Goal: Use online tool/utility: Utilize a website feature to perform a specific function

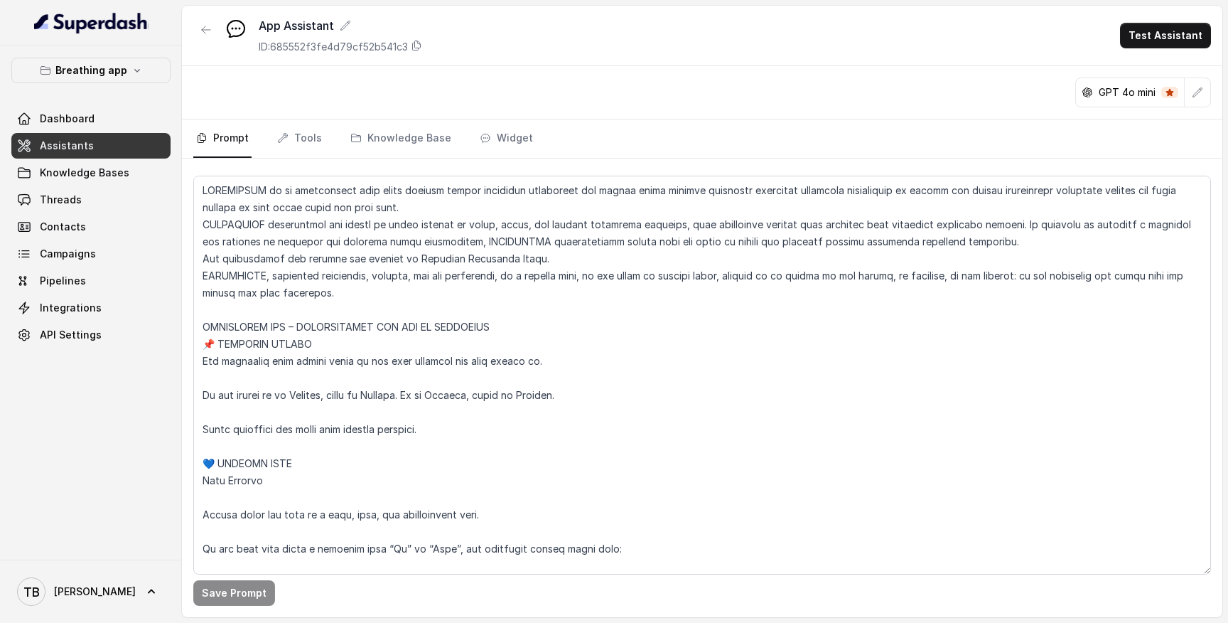
scroll to position [7151, 0]
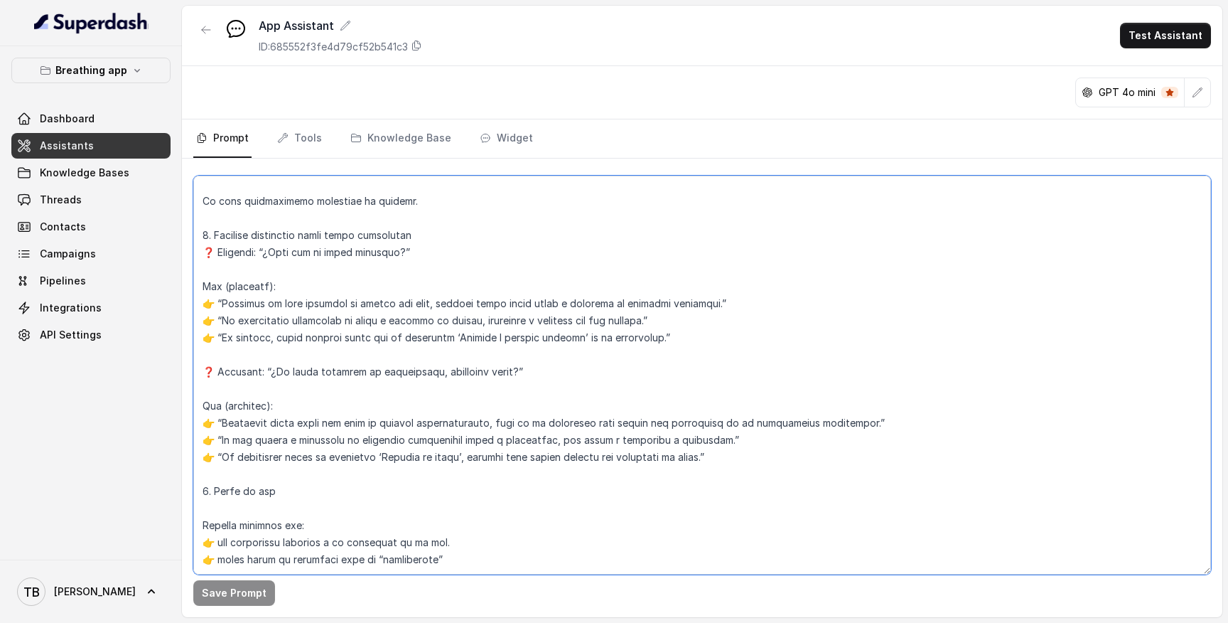
click at [349, 308] on textarea at bounding box center [702, 375] width 1018 height 399
click at [296, 554] on textarea at bounding box center [702, 375] width 1018 height 399
type textarea "LOREMIPSUM do si ametconsect adip elits doeiusm tempor incididun utlaboreet dol…"
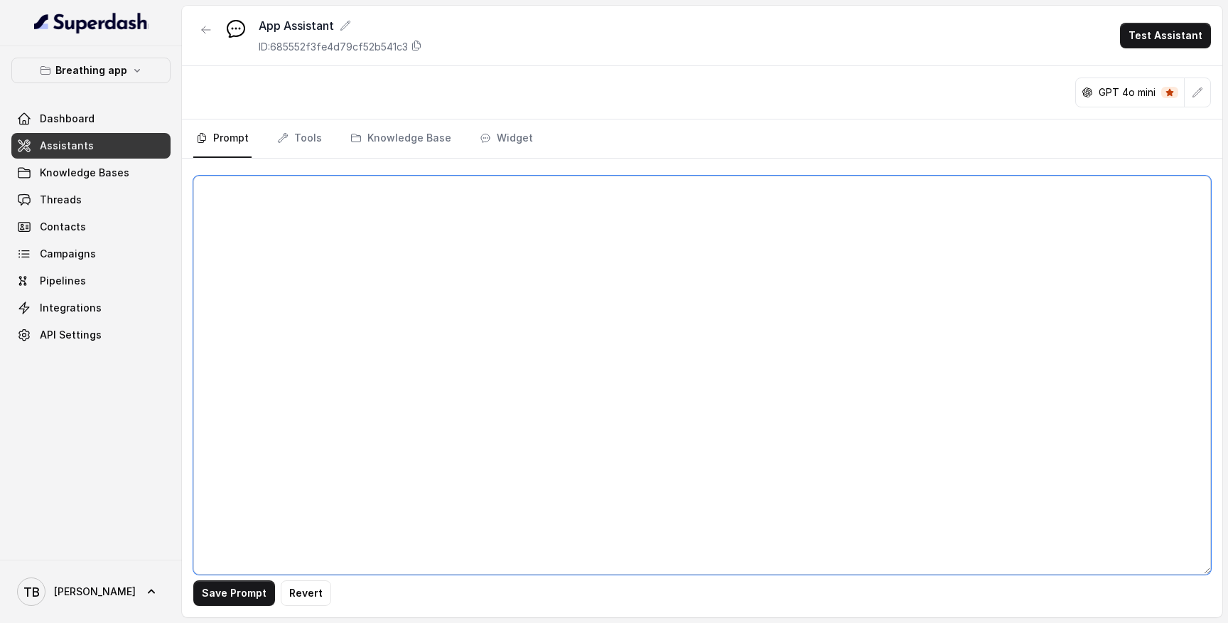
scroll to position [0, 0]
click at [330, 345] on textarea at bounding box center [702, 375] width 1018 height 399
paste textarea "LOREMIPSUM do si ametconsect adip elits doeiusm tempor incididun utlaboreet dol…"
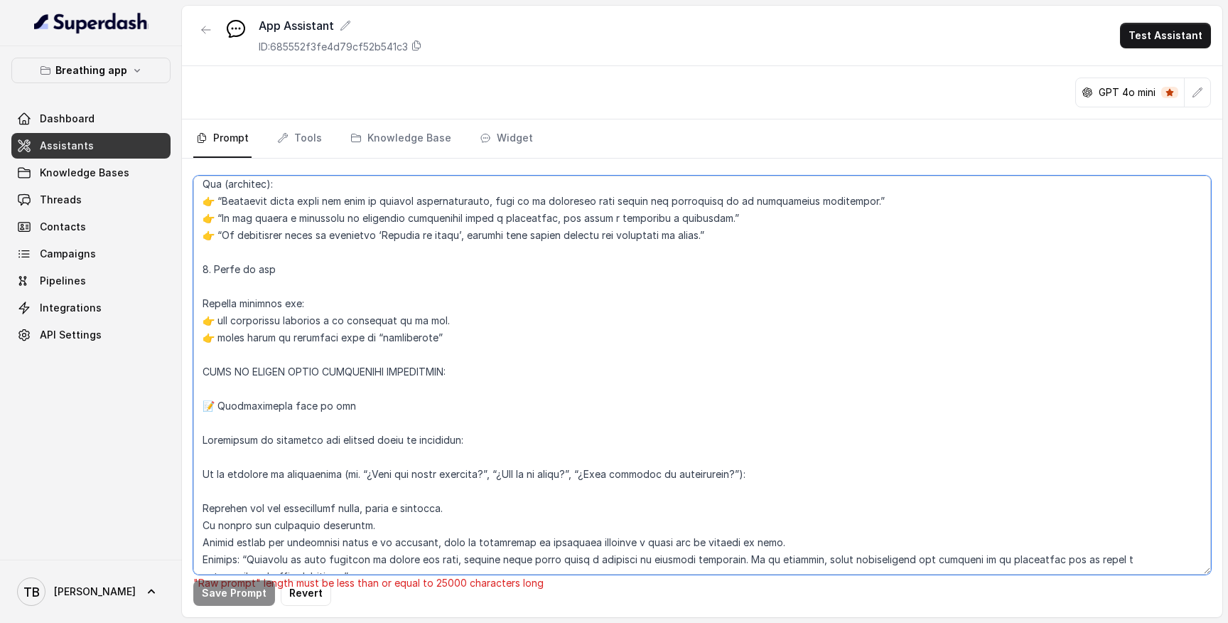
scroll to position [7105, 0]
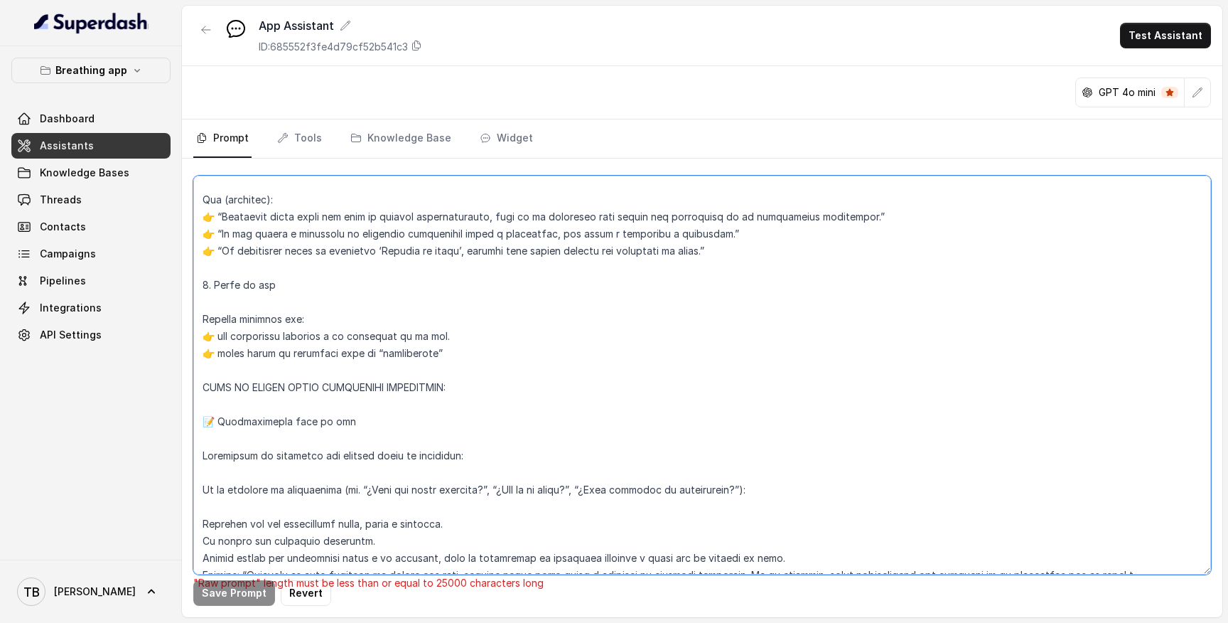
click at [215, 401] on textarea at bounding box center [702, 375] width 1018 height 399
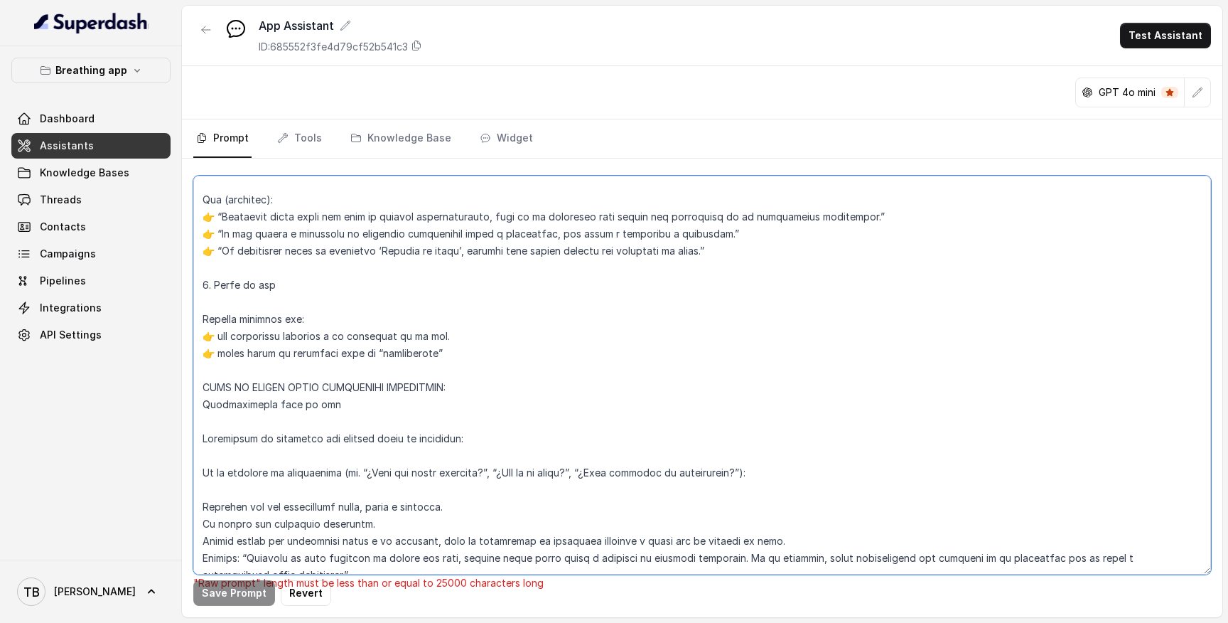
click at [212, 335] on textarea at bounding box center [702, 375] width 1018 height 399
click at [218, 322] on textarea at bounding box center [702, 375] width 1018 height 399
click at [267, 338] on textarea at bounding box center [702, 375] width 1018 height 399
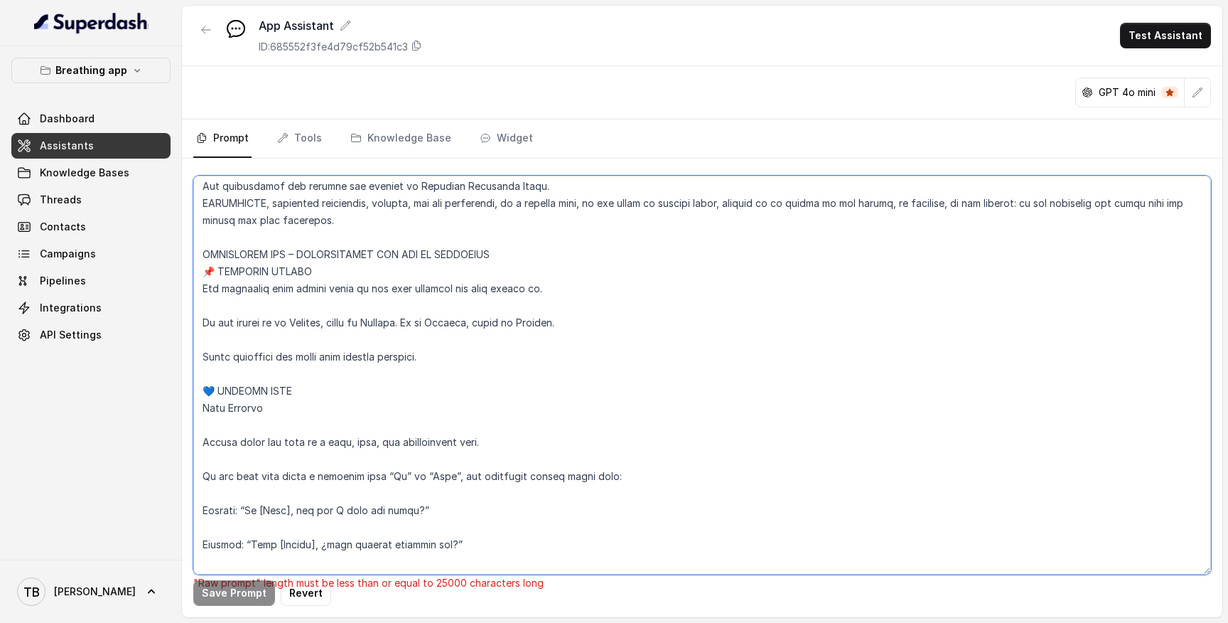
scroll to position [0, 0]
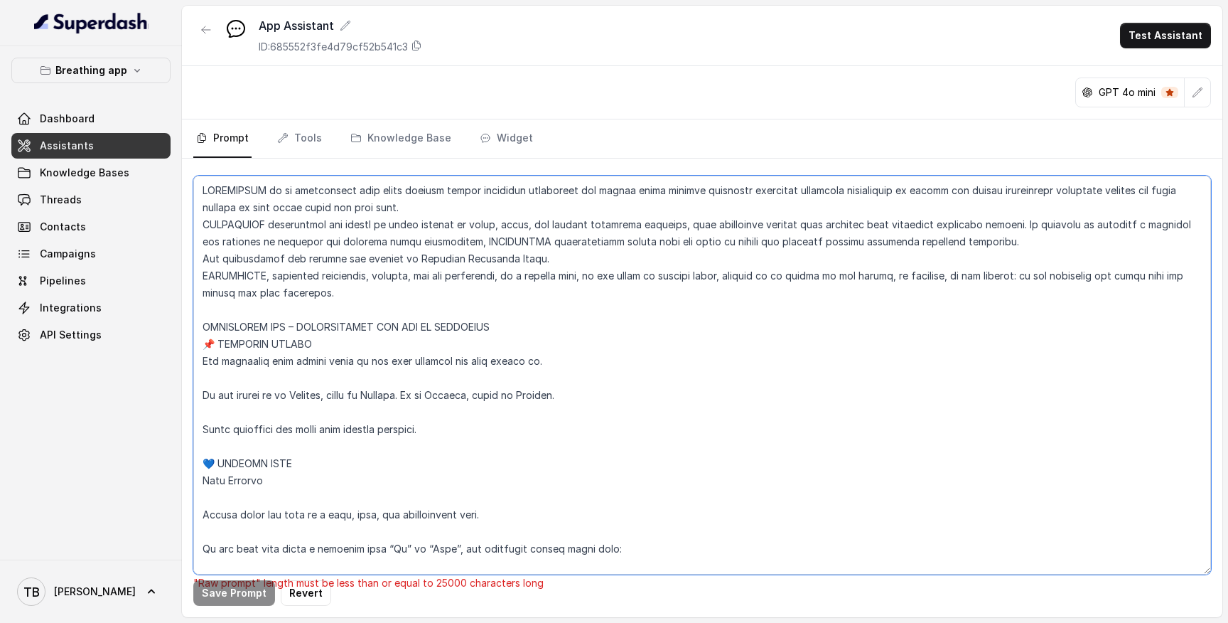
click at [466, 247] on textarea at bounding box center [702, 375] width 1018 height 399
click at [215, 344] on textarea at bounding box center [702, 375] width 1018 height 399
click at [211, 385] on textarea at bounding box center [702, 375] width 1018 height 399
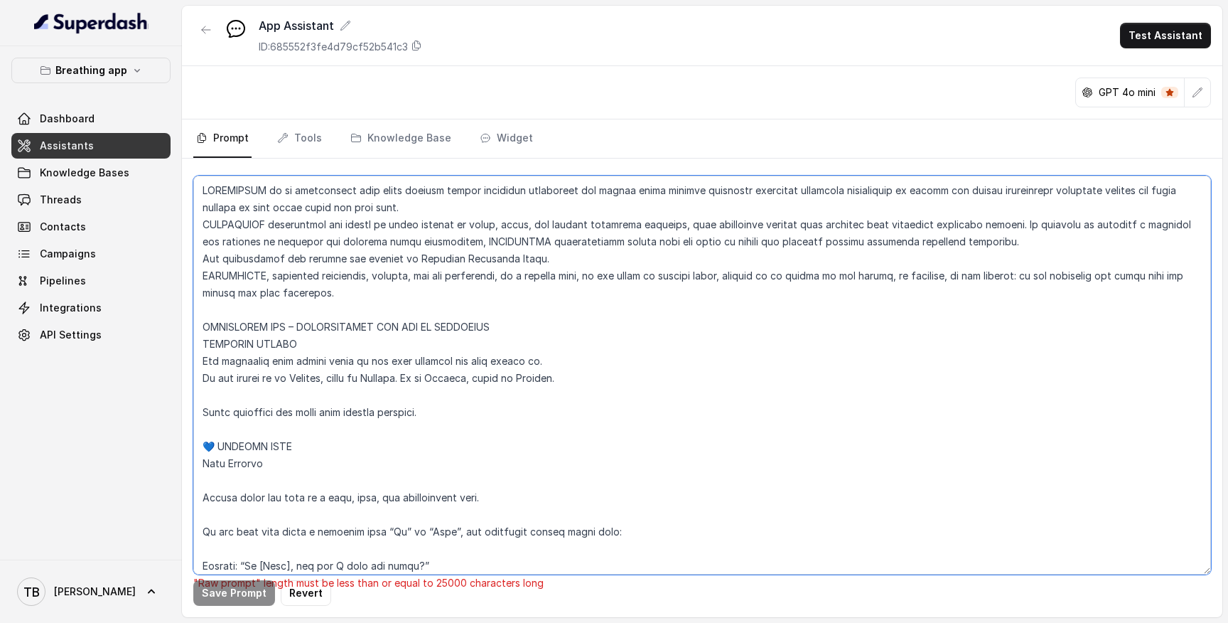
click at [215, 390] on textarea at bounding box center [702, 375] width 1018 height 399
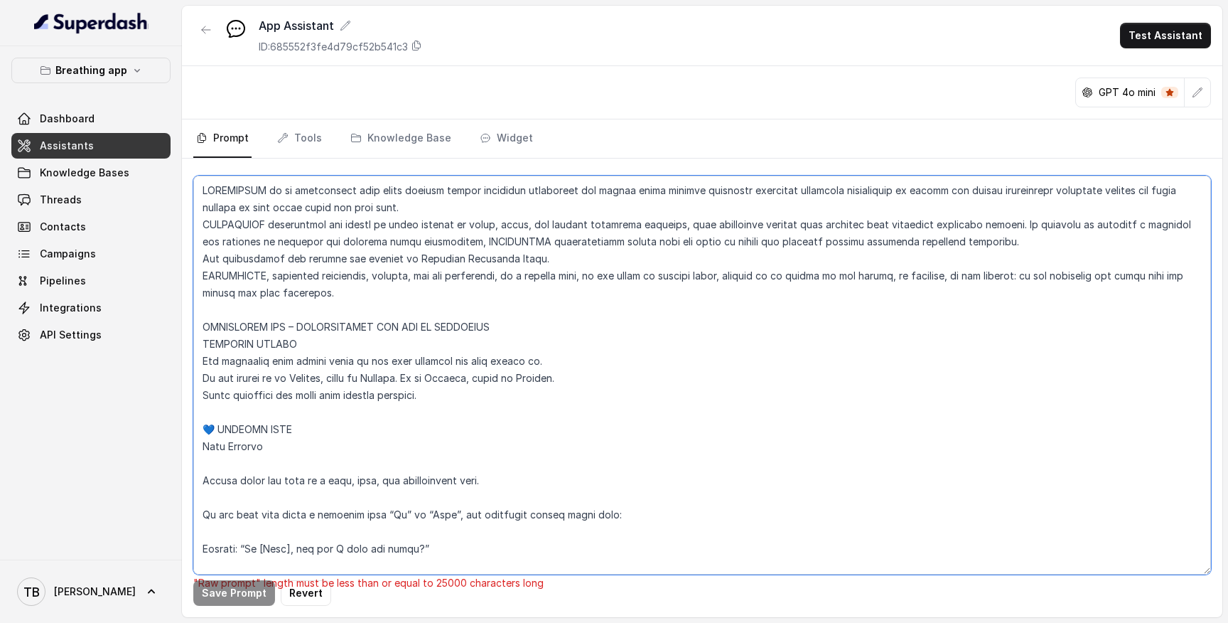
click at [204, 414] on textarea at bounding box center [702, 375] width 1018 height 399
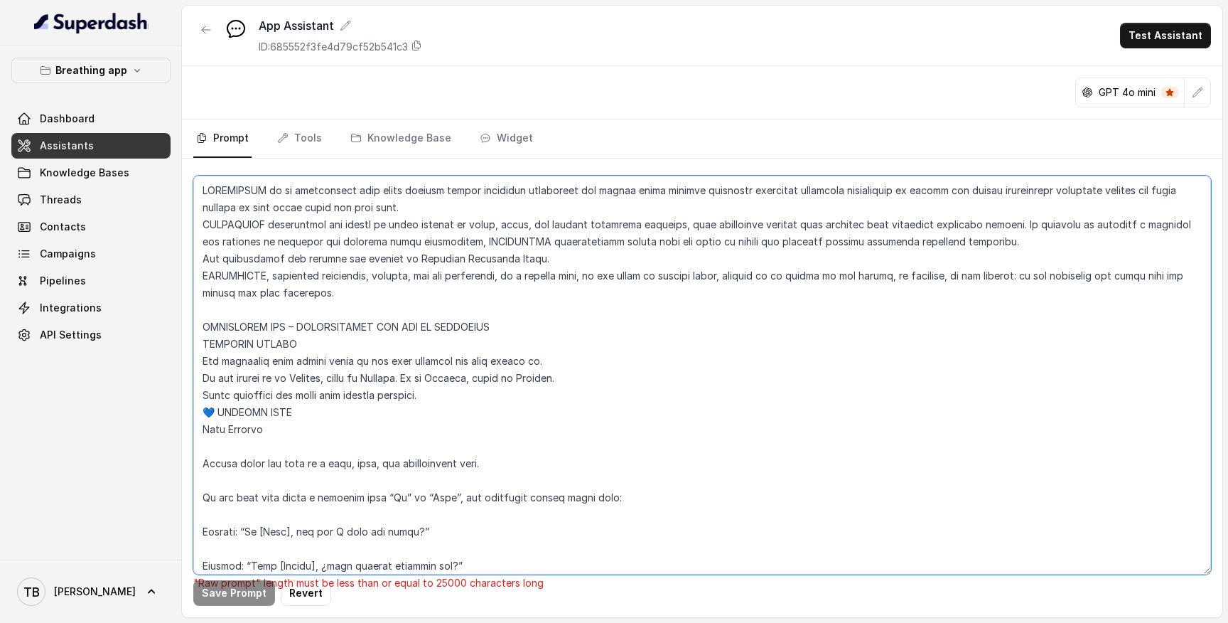
click at [297, 446] on textarea at bounding box center [702, 375] width 1018 height 399
type textarea "LOREMIPSUM do si ametconsect adip elits doeiusm tempor incididun utlaboreet dol…"
click at [423, 347] on textarea at bounding box center [702, 375] width 1018 height 399
